Goal: Information Seeking & Learning: Learn about a topic

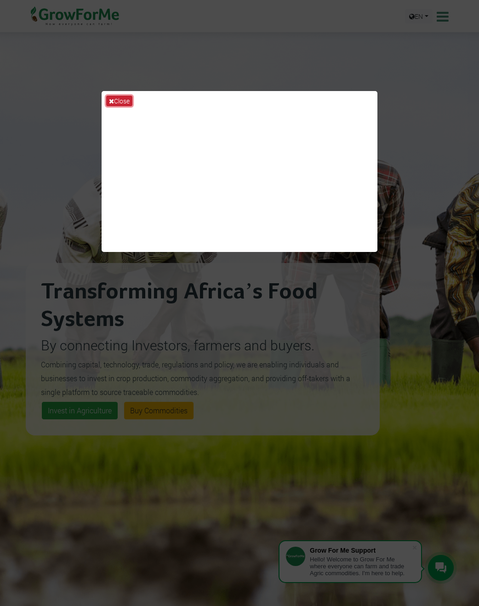
click at [120, 100] on button "Close" at bounding box center [119, 101] width 26 height 11
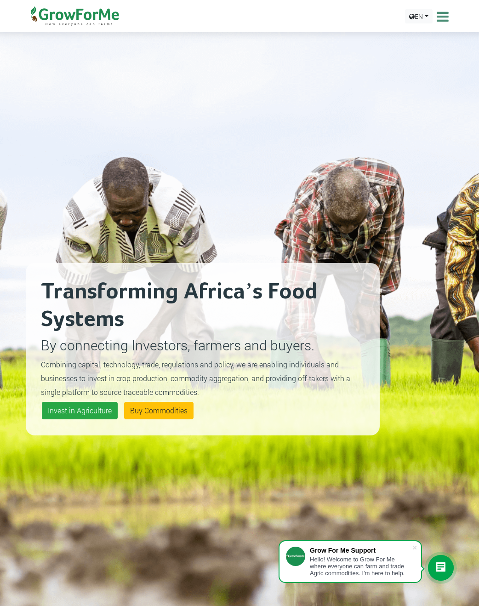
click at [445, 17] on icon at bounding box center [442, 17] width 14 height 14
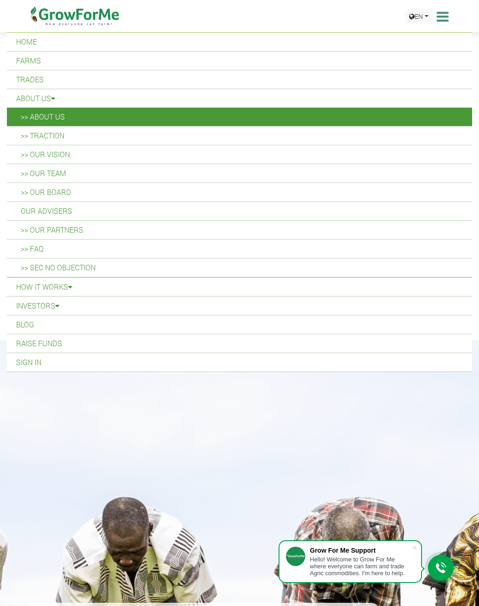
click at [53, 113] on link ">> About Us" at bounding box center [239, 117] width 465 height 18
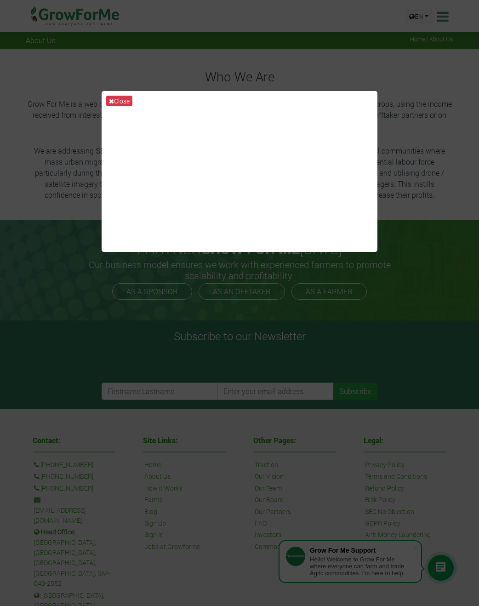
click at [431, 163] on div "Close" at bounding box center [239, 303] width 479 height 606
click at [125, 100] on button "Close" at bounding box center [119, 101] width 26 height 11
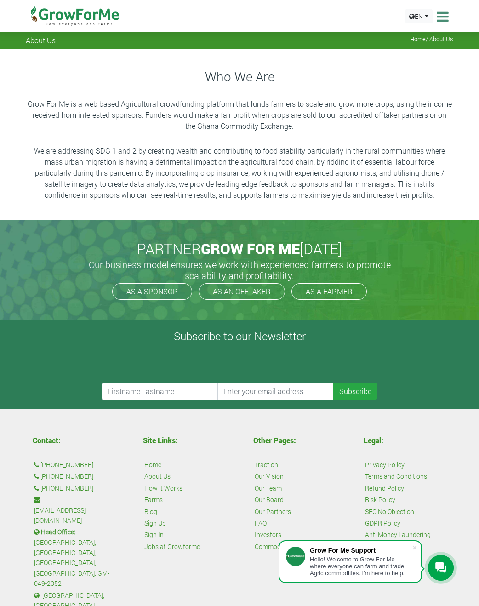
scroll to position [6, 0]
